Goal: Information Seeking & Learning: Understand process/instructions

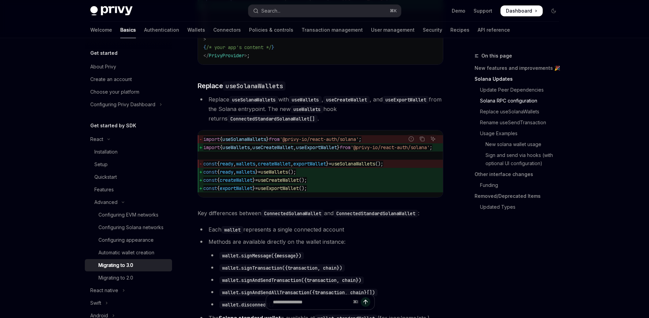
scroll to position [537, 0]
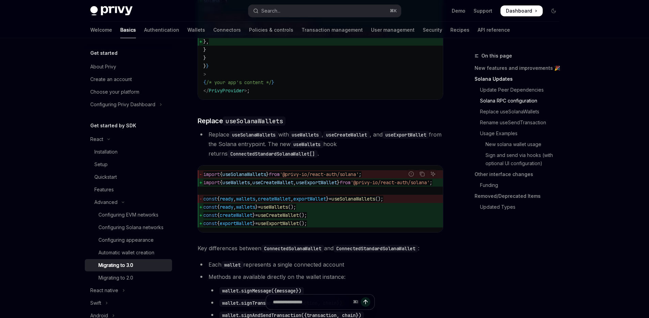
drag, startPoint x: 355, startPoint y: 235, endPoint x: 250, endPoint y: 222, distance: 105.9
click at [250, 222] on code "import { useSolanaWallets } from '@privy-io/react-auth/solana' ; import { useWa…" at bounding box center [325, 198] width 245 height 57
click at [351, 211] on span "const { ready , wallets } = useWallets ();" at bounding box center [325, 207] width 245 height 8
drag, startPoint x: 421, startPoint y: 241, endPoint x: 202, endPoint y: 190, distance: 224.9
click at [202, 190] on div "import { useSolanaWallets } from '@privy-io/react-auth/solana' ; import { useWa…" at bounding box center [320, 198] width 245 height 67
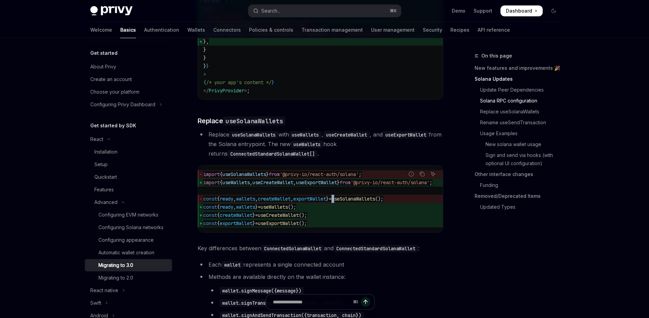
click at [352, 202] on span "useSolanaWallets" at bounding box center [353, 199] width 44 height 6
drag, startPoint x: 375, startPoint y: 236, endPoint x: 203, endPoint y: 187, distance: 179.2
click at [203, 187] on code "import { useSolanaWallets } from '@privy-io/react-auth/solana' ; import { useWa…" at bounding box center [325, 198] width 245 height 57
drag, startPoint x: 372, startPoint y: 236, endPoint x: 419, endPoint y: 185, distance: 69.6
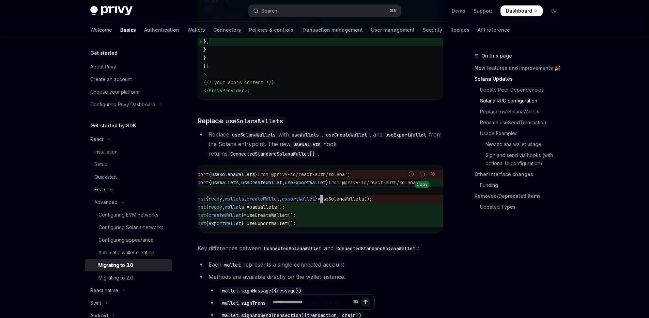
click at [426, 219] on span "const { createWallet } = useCreateWallet ();" at bounding box center [314, 215] width 245 height 8
drag, startPoint x: 421, startPoint y: 232, endPoint x: 157, endPoint y: 173, distance: 270.6
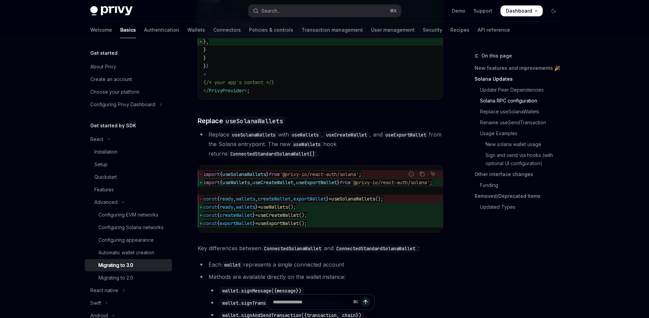
click at [286, 219] on span "const { createWallet } = useCreateWallet ();" at bounding box center [325, 215] width 245 height 8
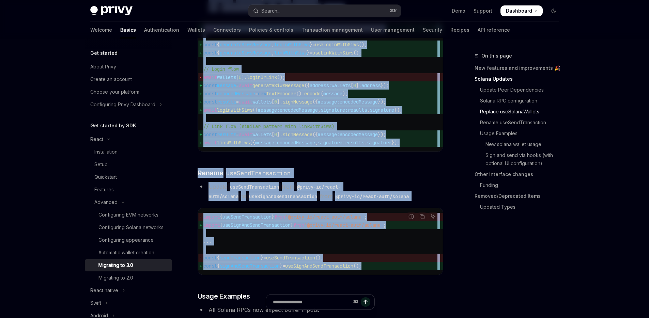
scroll to position [918, 0]
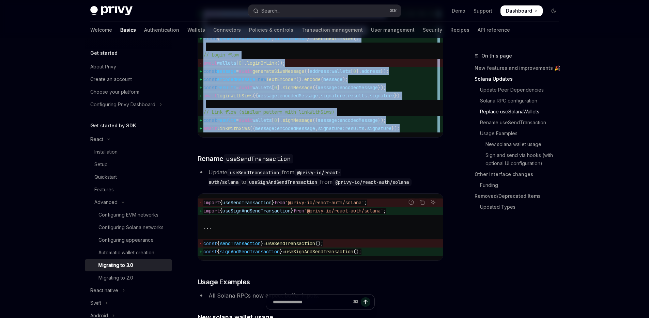
drag, startPoint x: 210, startPoint y: 101, endPoint x: 402, endPoint y: 168, distance: 203.2
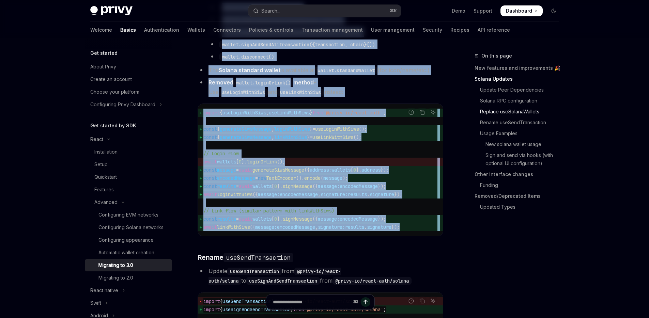
scroll to position [738, 0]
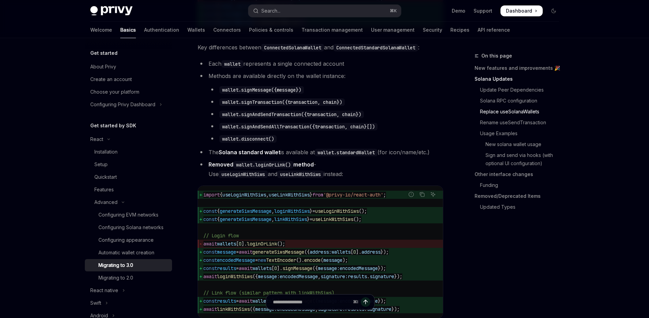
click at [442, 176] on li "Removed wallet.loginOrLink() method - Use useLoginWithSiws and useLinkWithSiws …" at bounding box center [319, 169] width 245 height 19
drag, startPoint x: 443, startPoint y: 182, endPoint x: 305, endPoint y: 64, distance: 181.3
click at [305, 51] on code "ConnectedSolanaWallet" at bounding box center [292, 47] width 63 height 7
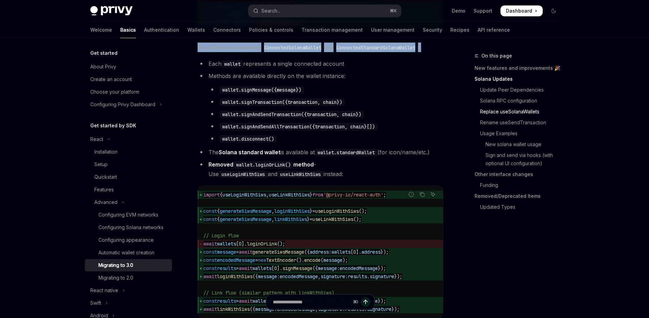
click at [305, 51] on code "ConnectedSolanaWallet" at bounding box center [292, 47] width 63 height 7
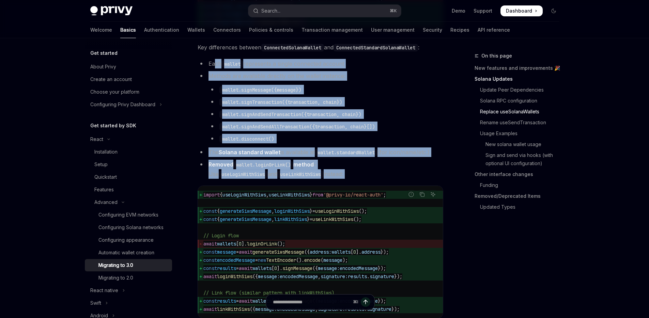
drag, startPoint x: 413, startPoint y: 194, endPoint x: 226, endPoint y: 84, distance: 216.6
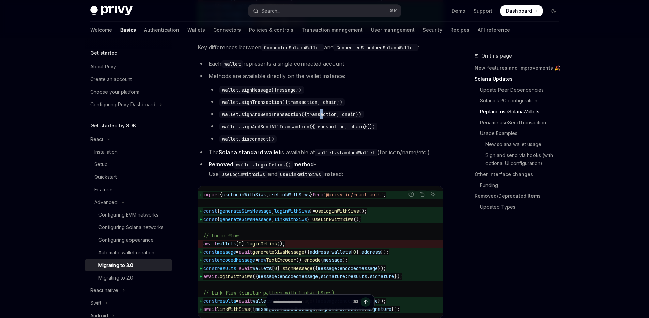
click at [326, 118] on code "wallet.signAndSendTransaction({transaction, chain})" at bounding box center [291, 114] width 144 height 7
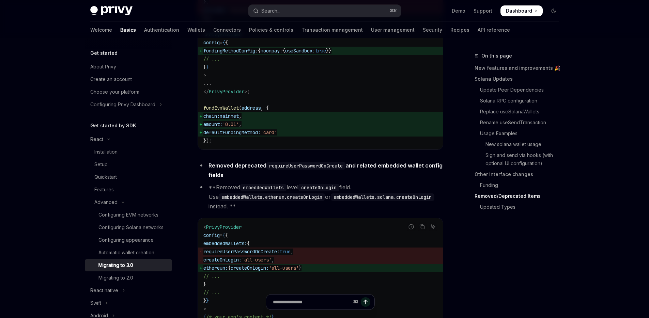
scroll to position [2631, 0]
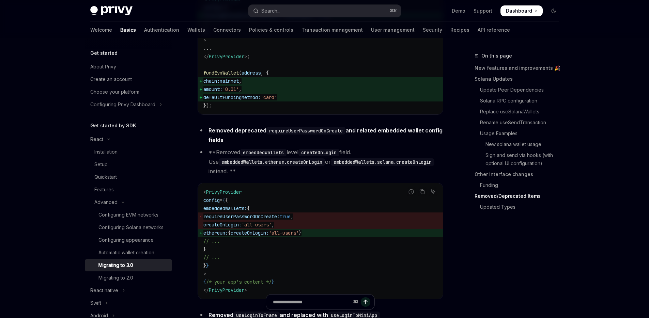
type textarea "*"
